Goal: Find specific page/section

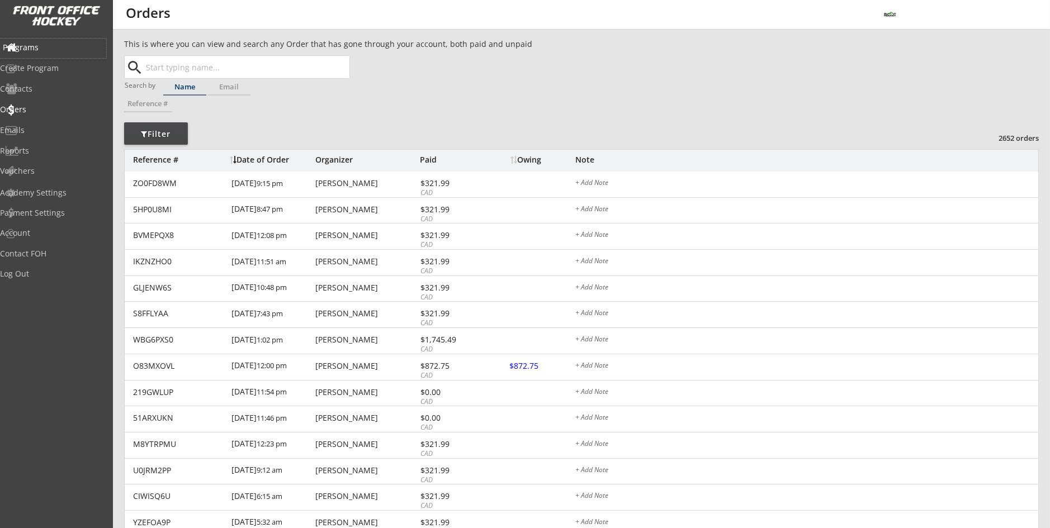
click at [54, 46] on div "Programs" at bounding box center [53, 48] width 101 height 8
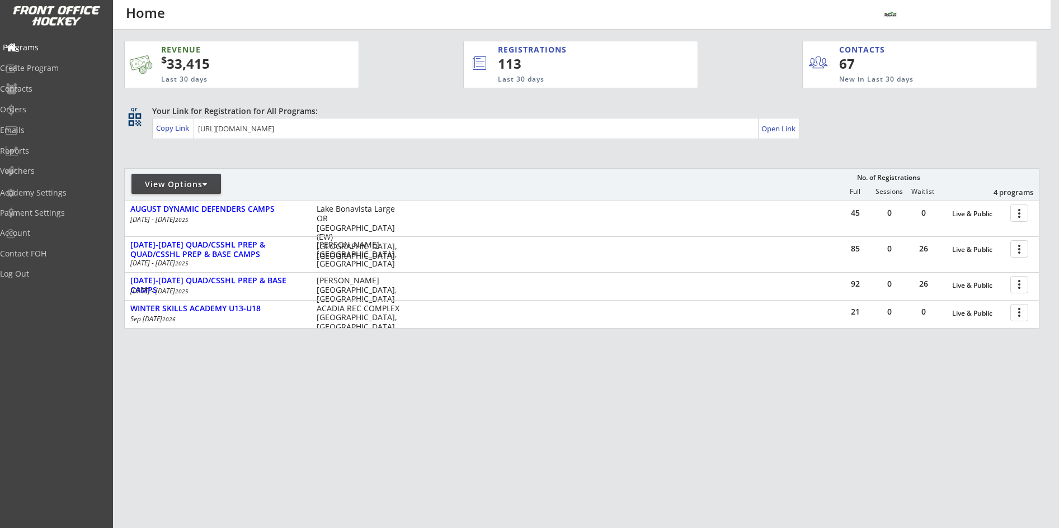
click at [51, 45] on div "Programs" at bounding box center [53, 48] width 101 height 8
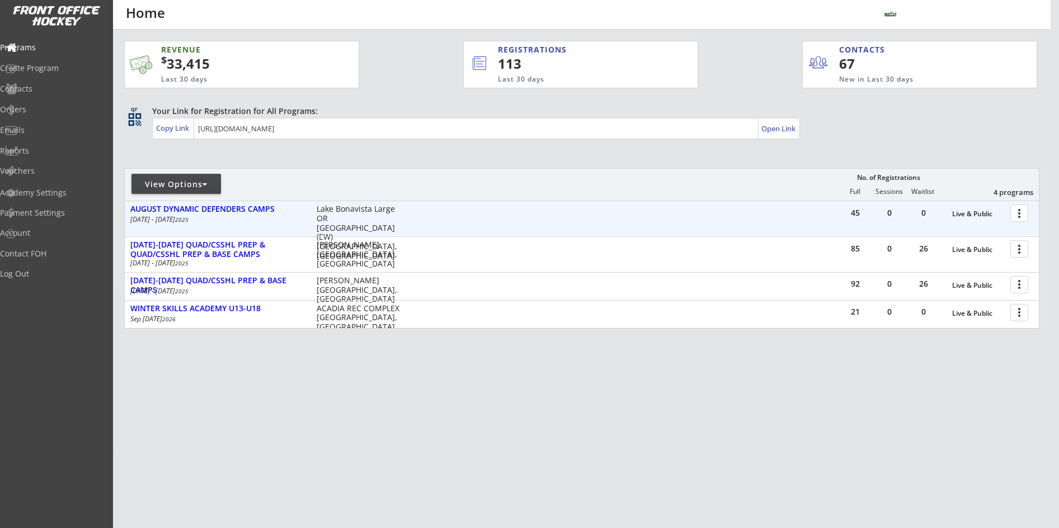
click at [1022, 213] on div at bounding box center [1021, 213] width 20 height 20
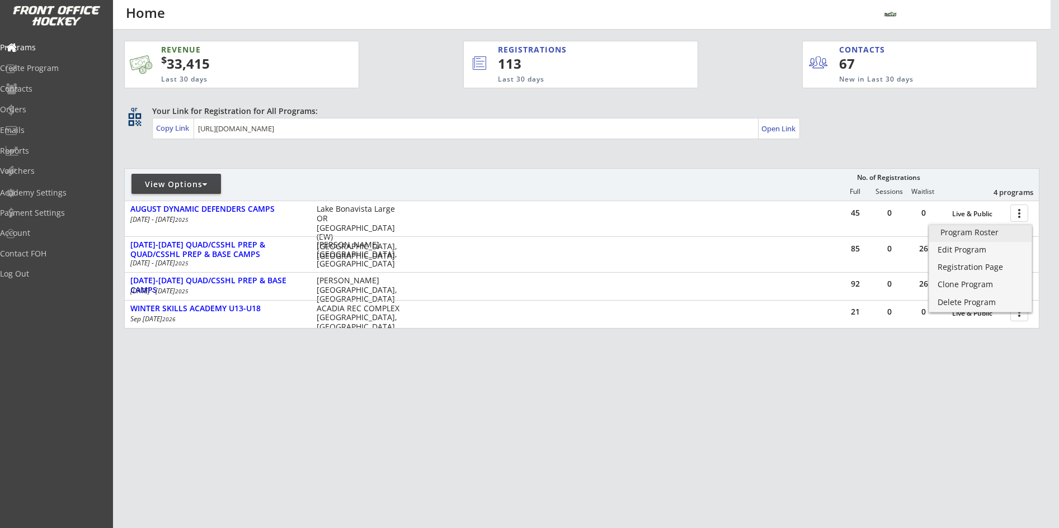
click at [990, 235] on div "Program Roster" at bounding box center [980, 233] width 80 height 8
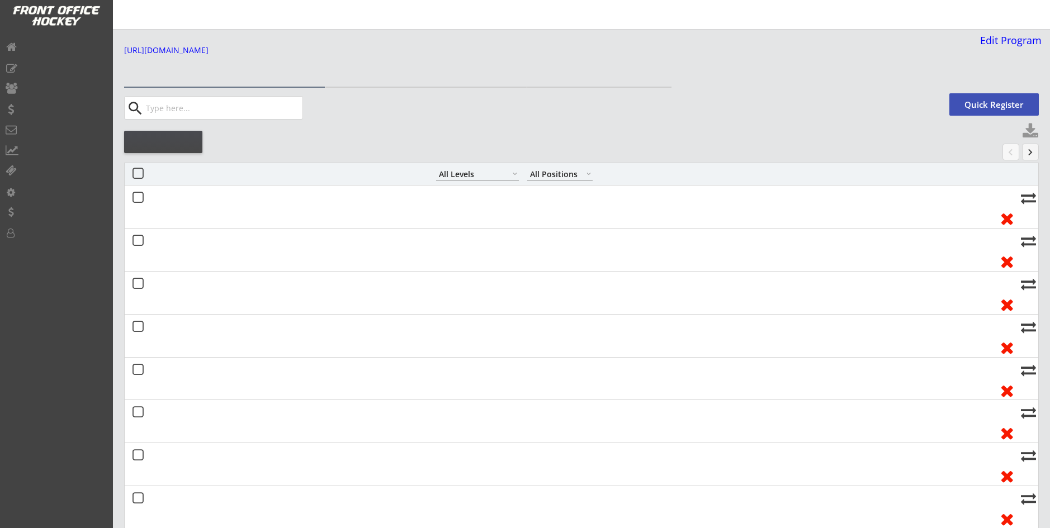
select select ""All Levels""
select select ""All Positions""
select select ""All Levels""
select select ""All Positions""
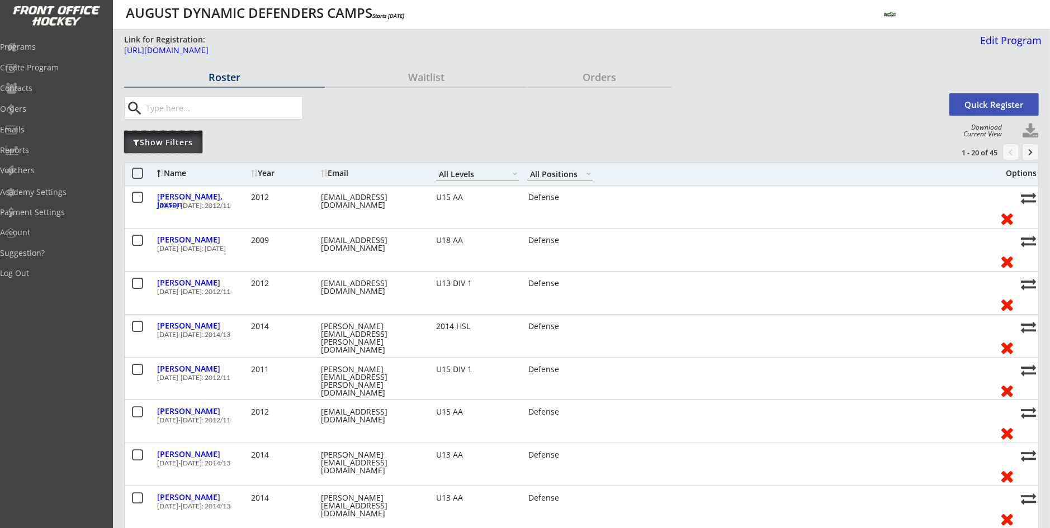
click at [172, 145] on div "Show Filters" at bounding box center [163, 142] width 78 height 11
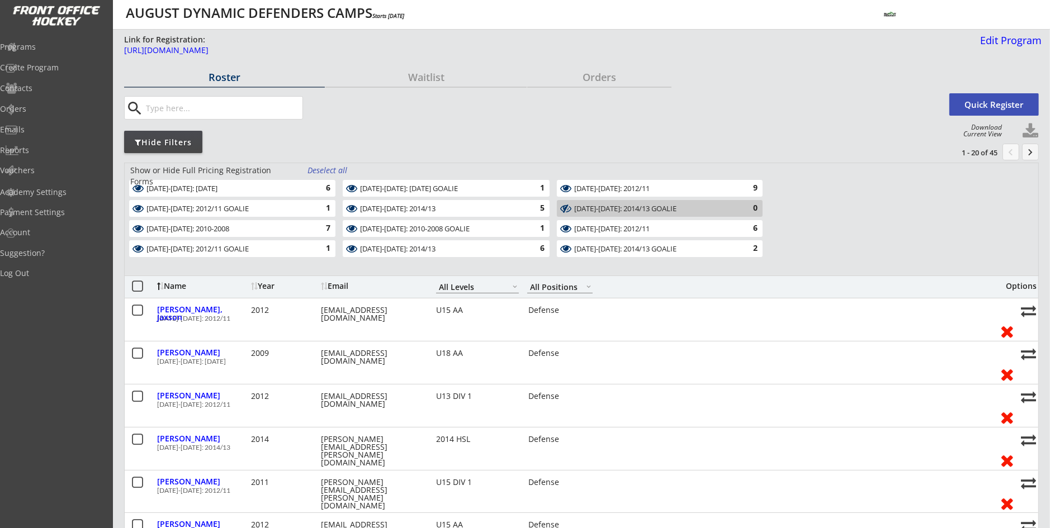
click at [327, 174] on div "Deselect all" at bounding box center [328, 170] width 41 height 11
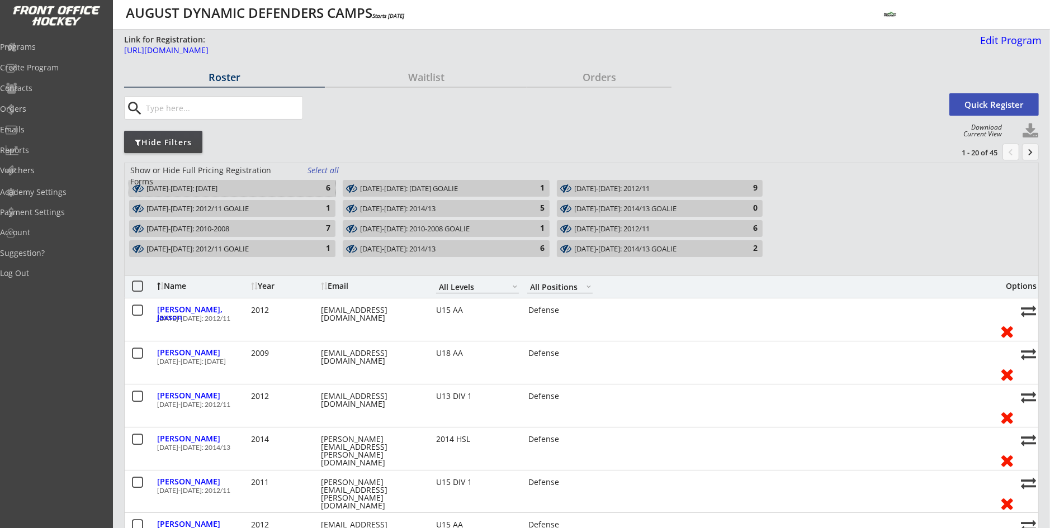
click at [278, 194] on div "AUG 11-14: 2010/09/08" at bounding box center [226, 189] width 159 height 11
